Goal: Task Accomplishment & Management: Manage account settings

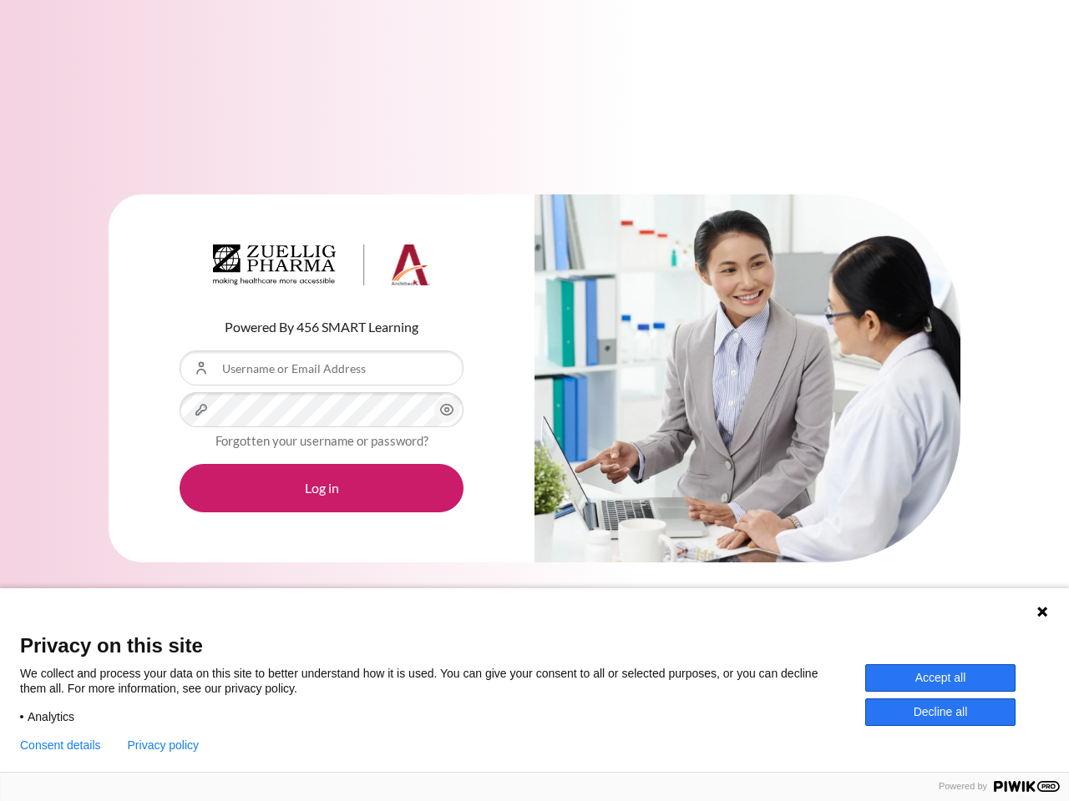
click at [534, 401] on div "Content" at bounding box center [747, 379] width 426 height 369
click at [447, 410] on icon "Content" at bounding box center [447, 410] width 20 height 20
click at [321, 488] on button "Log in" at bounding box center [321, 488] width 284 height 48
click at [1042, 612] on icon at bounding box center [1042, 612] width 10 height 10
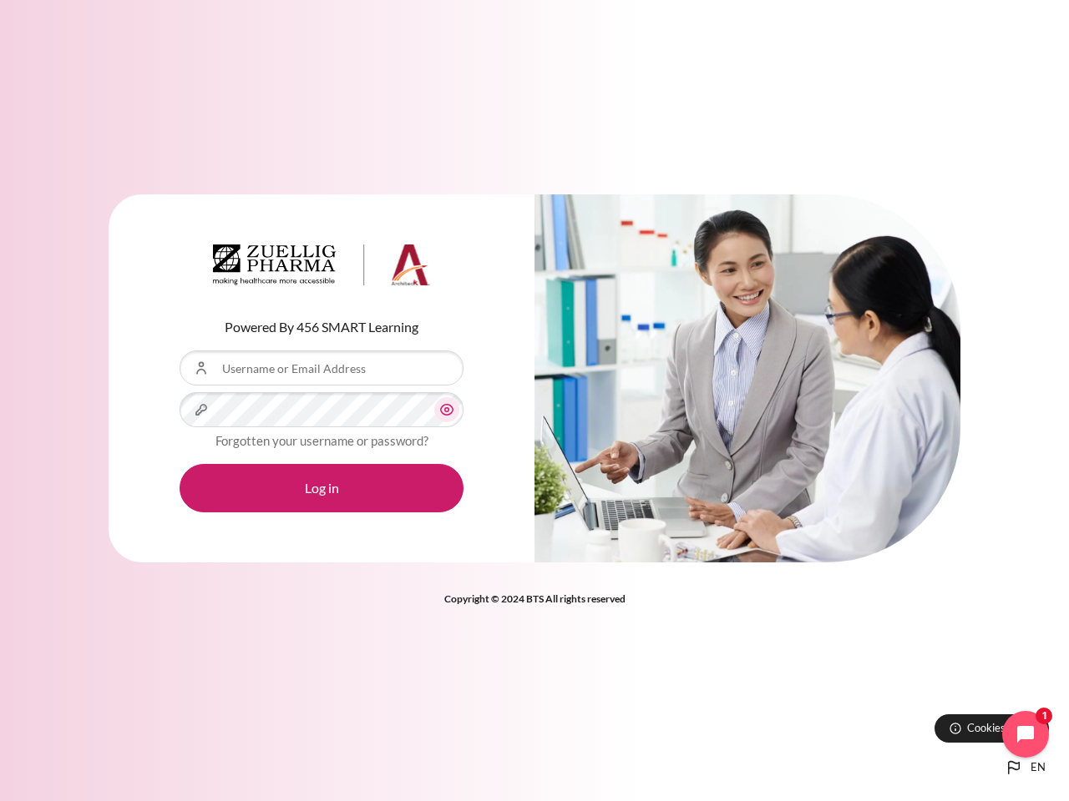
click at [940, 678] on div "Powered By 456 SMART Learning Username or Email Address Password Forgotten your…" at bounding box center [534, 400] width 1069 height 801
click at [940, 712] on div "Powered By 456 SMART Learning Username or Email Address Password Forgotten your…" at bounding box center [534, 400] width 1069 height 801
click at [60, 745] on div "Powered By 456 SMART Learning Username or Email Address Password Forgotten your…" at bounding box center [534, 400] width 1069 height 801
